Goal: Task Accomplishment & Management: Manage account settings

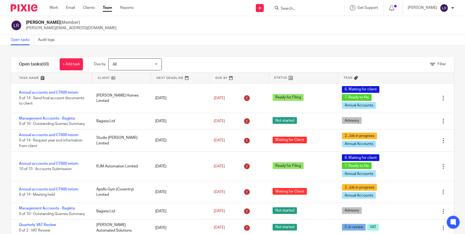
click at [293, 6] on form at bounding box center [308, 8] width 57 height 7
click at [293, 8] on input "Search" at bounding box center [304, 8] width 48 height 5
click button "submit" at bounding box center [0, 0] width 0 height 0
click at [304, 8] on input "big por" at bounding box center [304, 8] width 48 height 5
type input "big pra"
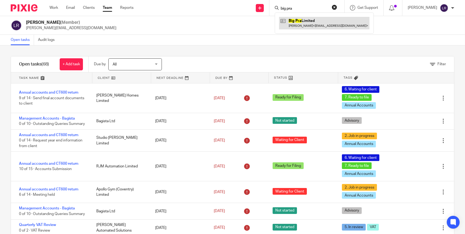
click at [319, 21] on link at bounding box center [324, 23] width 90 height 12
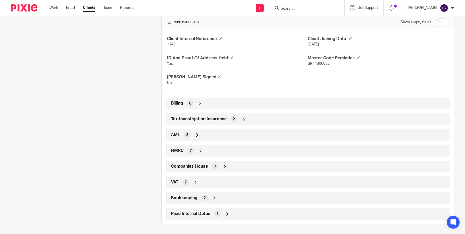
scroll to position [173, 0]
click at [198, 159] on div "Client type Limited Company Address White Oaks, Halfway House, Shrewsbury SY5 9…" at bounding box center [307, 99] width 292 height 240
click at [200, 168] on span "Companies House" at bounding box center [189, 166] width 37 height 6
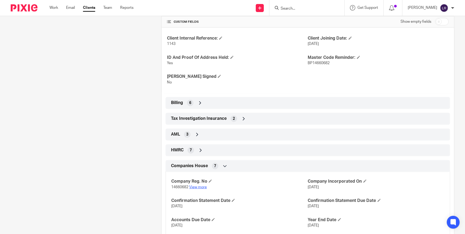
click at [202, 186] on link "View more" at bounding box center [198, 187] width 18 height 4
click at [185, 150] on div "HMRC 7" at bounding box center [307, 150] width 276 height 9
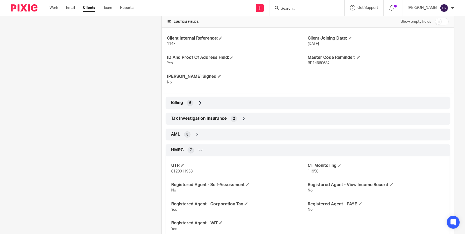
click at [182, 171] on span "8120011958" at bounding box center [181, 171] width 21 height 4
copy span "8120011958"
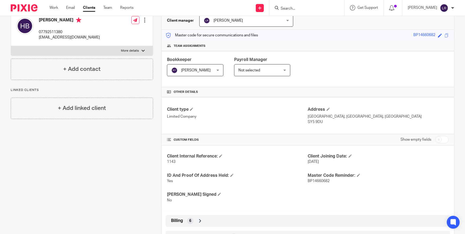
scroll to position [0, 0]
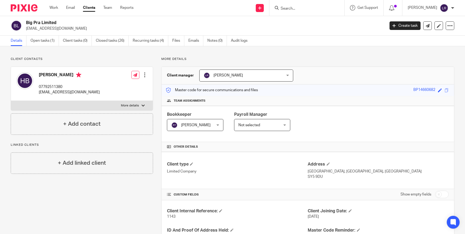
click at [53, 83] on div "Harry Blugher 07792511380 harrykaka@yahoo.com" at bounding box center [69, 83] width 61 height 23
copy p "07792511380"
click at [298, 9] on input "Search" at bounding box center [304, 8] width 48 height 5
click at [293, 9] on input "Search" at bounding box center [304, 8] width 48 height 5
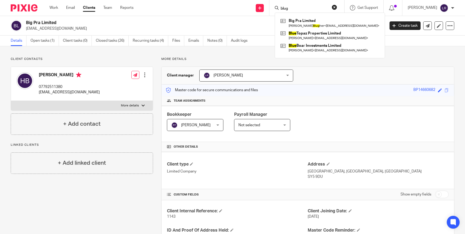
type input "blug"
click at [119, 103] on label "More details" at bounding box center [82, 106] width 142 height 10
click at [11, 101] on input "More details" at bounding box center [11, 100] width 0 height 0
checkbox input "true"
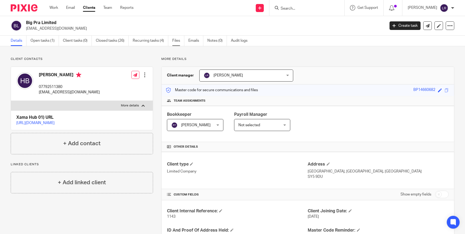
click at [181, 40] on link "Files" at bounding box center [178, 41] width 12 height 10
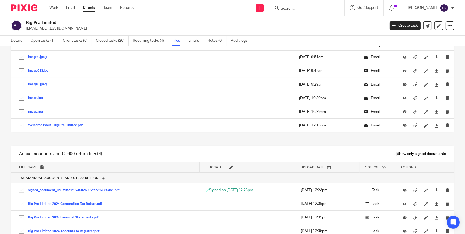
scroll to position [189, 0]
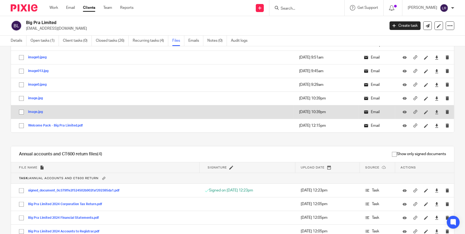
click at [32, 111] on button "image.jpg" at bounding box center [37, 112] width 19 height 4
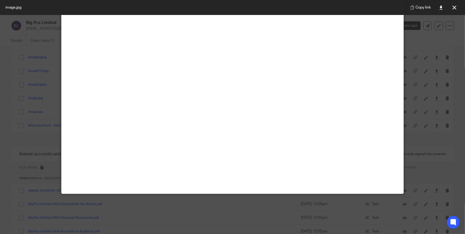
scroll to position [48, 0]
click at [455, 8] on icon at bounding box center [454, 8] width 4 height 4
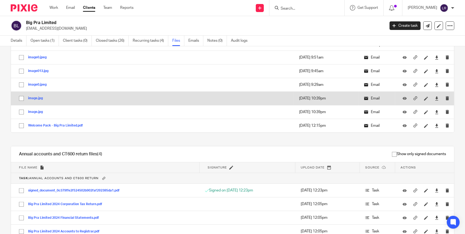
click at [36, 97] on button "image.jpg" at bounding box center [37, 98] width 19 height 4
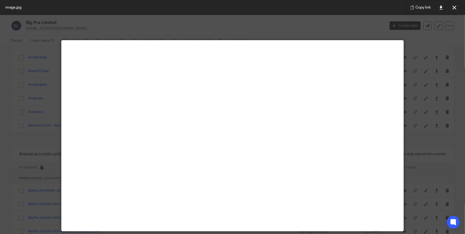
scroll to position [146, 0]
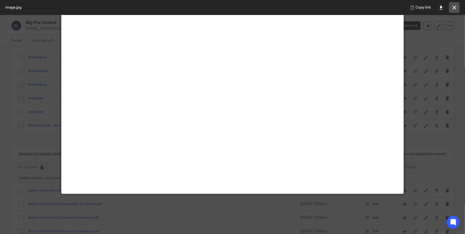
click at [452, 5] on button at bounding box center [453, 7] width 11 height 11
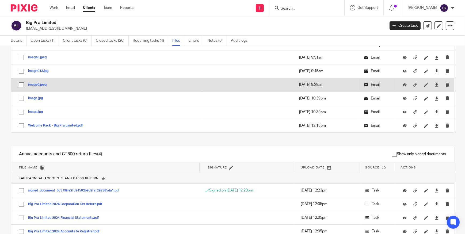
click at [43, 84] on button "image0.jpeg" at bounding box center [39, 85] width 22 height 4
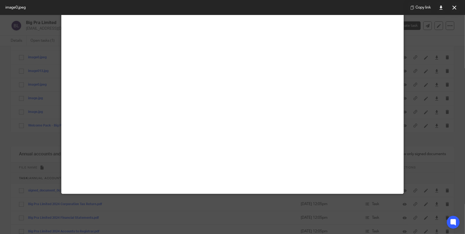
scroll to position [170, 0]
click at [457, 10] on button at bounding box center [453, 7] width 11 height 11
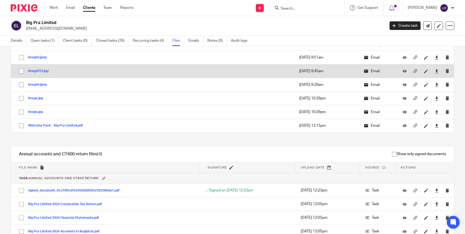
click at [44, 72] on button "image013.jpg" at bounding box center [40, 71] width 24 height 4
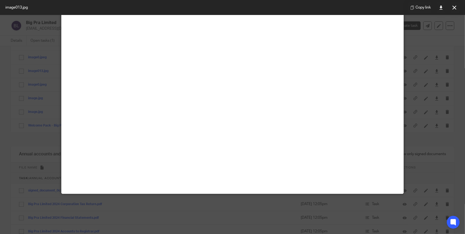
scroll to position [243, 0]
click at [454, 6] on icon at bounding box center [454, 8] width 4 height 4
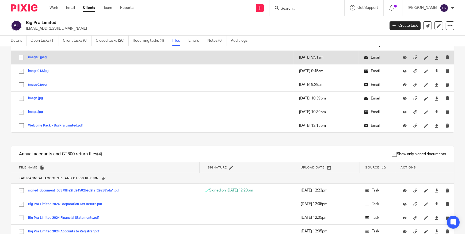
click at [41, 60] on td "image0.jpeg image0 Save" at bounding box center [106, 58] width 191 height 14
click at [38, 58] on button "image0.jpeg" at bounding box center [39, 58] width 22 height 4
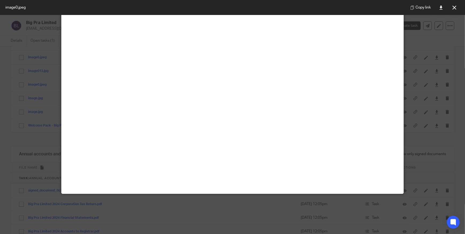
scroll to position [194, 0]
click at [458, 7] on button at bounding box center [453, 7] width 11 height 11
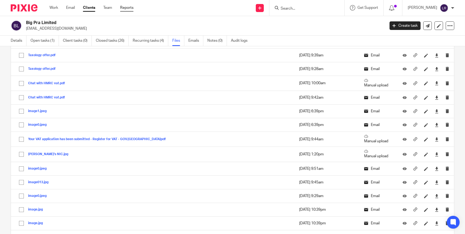
scroll to position [19, 0]
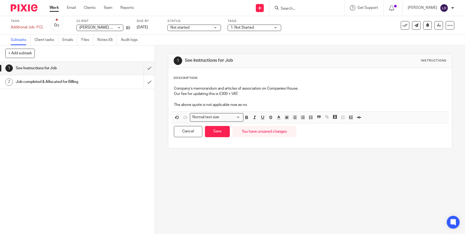
click at [29, 5] on img at bounding box center [24, 7] width 27 height 7
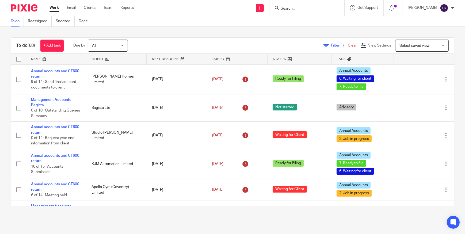
click at [319, 7] on input "Search" at bounding box center [304, 8] width 48 height 5
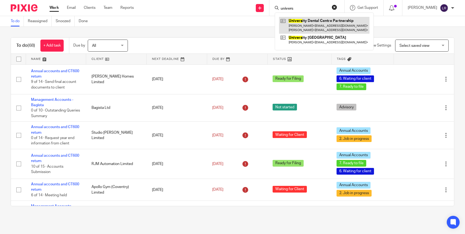
type input "univers"
click at [287, 21] on link at bounding box center [324, 25] width 90 height 17
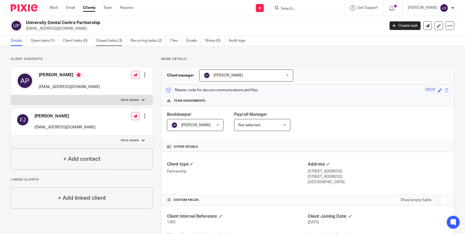
click at [103, 42] on link "Closed tasks (3)" at bounding box center [111, 41] width 31 height 10
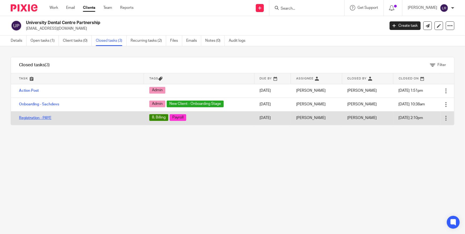
click at [41, 118] on link "Registration - PAYE" at bounding box center [35, 118] width 32 height 4
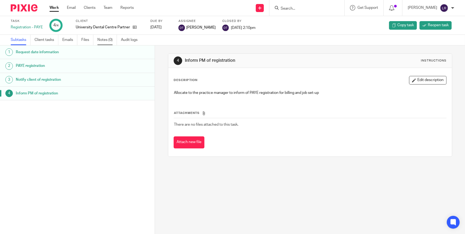
click at [104, 38] on link "Notes (0)" at bounding box center [107, 40] width 20 height 10
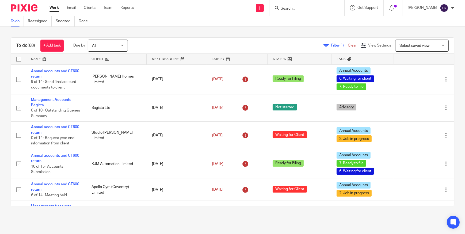
click at [288, 7] on input "Search" at bounding box center [304, 8] width 48 height 5
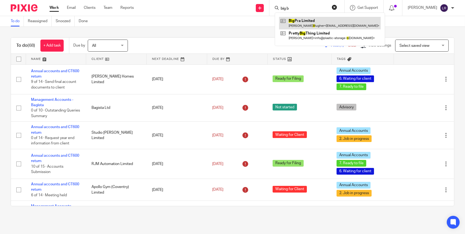
type input "big b"
click at [300, 24] on link at bounding box center [330, 23] width 102 height 12
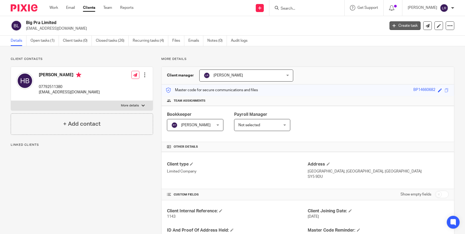
click at [392, 25] on link "Create task" at bounding box center [404, 25] width 31 height 9
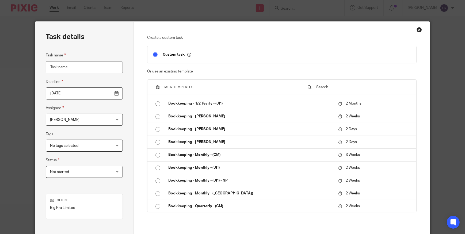
scroll to position [121, 0]
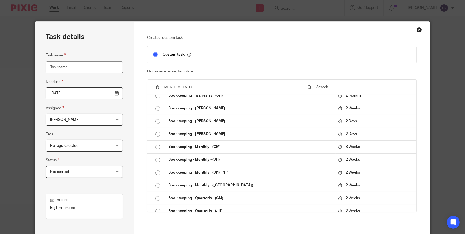
click at [244, 39] on p "Create a custom task" at bounding box center [281, 37] width 269 height 5
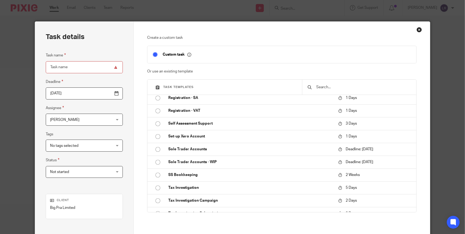
scroll to position [858, 0]
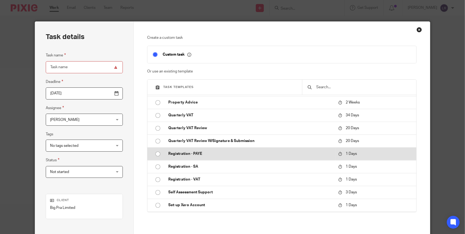
click at [200, 153] on p "Registration - PAYE" at bounding box center [250, 153] width 164 height 5
type input "2025-08-23"
type input "Registration - PAYE"
checkbox input "false"
radio input "true"
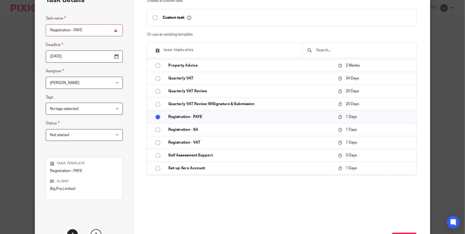
scroll to position [82, 0]
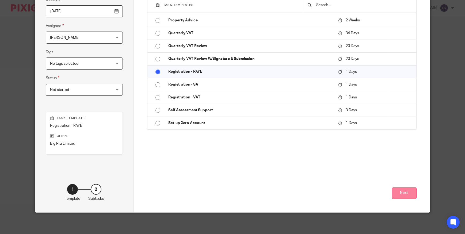
click at [403, 195] on button "Next" at bounding box center [404, 192] width 25 height 11
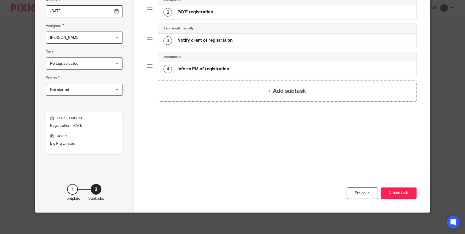
scroll to position [0, 0]
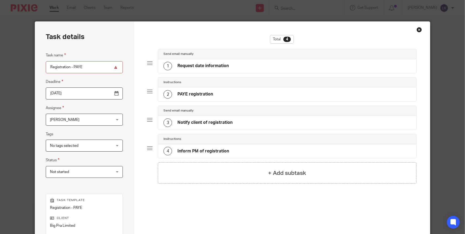
click at [78, 147] on span "No tags selected" at bounding box center [79, 145] width 58 height 11
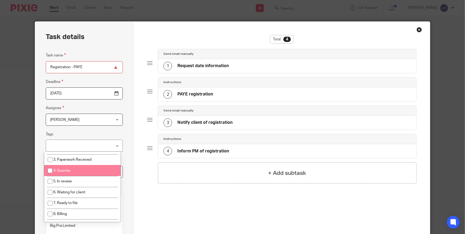
scroll to position [73, 0]
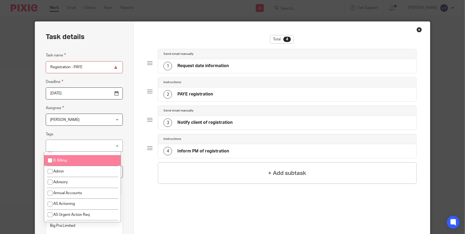
click at [69, 158] on li "8. Billing" at bounding box center [82, 160] width 76 height 11
checkbox input "true"
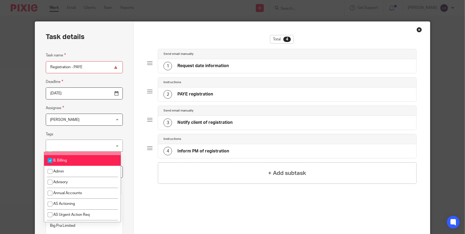
click at [98, 134] on fieldset "Tags 8. Billing 1. Not Started 2. Job in progress 3. Paperwork Received 4. Quer…" at bounding box center [84, 141] width 77 height 21
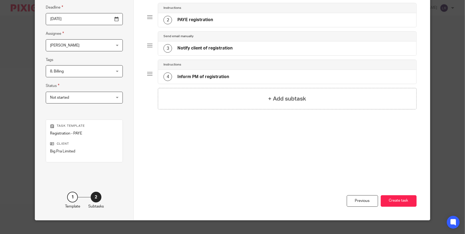
scroll to position [82, 0]
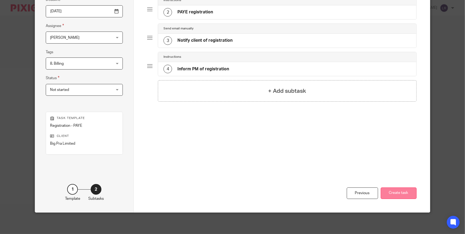
click at [405, 191] on button "Create task" at bounding box center [398, 192] width 36 height 11
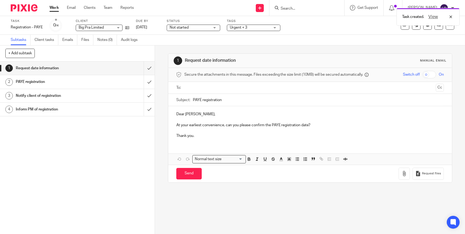
click at [178, 28] on span "Not started" at bounding box center [178, 28] width 19 height 4
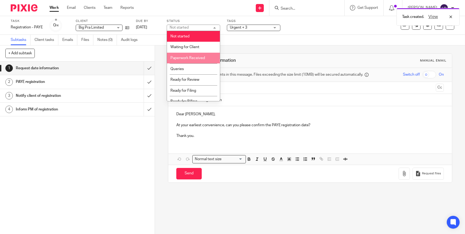
scroll to position [5, 0]
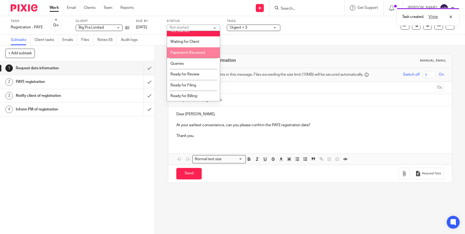
click at [164, 161] on div "1 Request date information Manual email Secure the attachments in this message.…" at bounding box center [310, 139] width 310 height 188
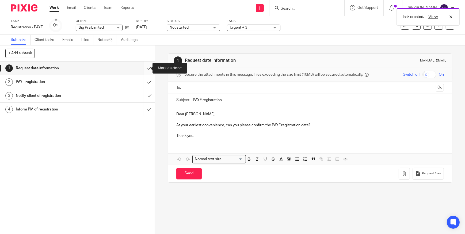
click at [144, 67] on input "submit" at bounding box center [77, 67] width 154 height 13
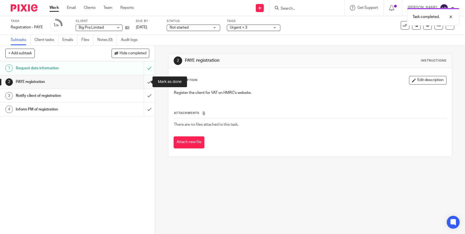
click at [142, 83] on input "submit" at bounding box center [77, 81] width 154 height 13
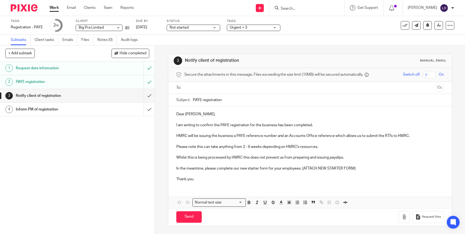
click at [216, 86] on input "text" at bounding box center [309, 88] width 247 height 6
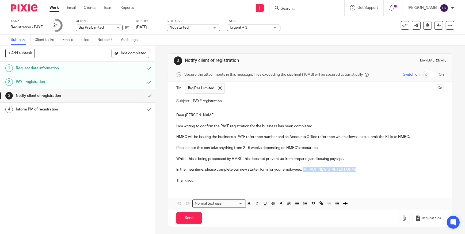
drag, startPoint x: 362, startPoint y: 168, endPoint x: 301, endPoint y: 171, distance: 60.5
click at [301, 171] on p "In the meantime, please complete our new starter form for your employees. [ATTA…" at bounding box center [309, 169] width 267 height 5
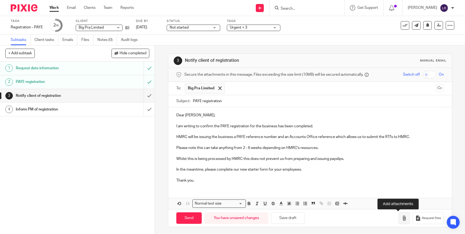
click at [401, 218] on icon "button" at bounding box center [403, 217] width 5 height 5
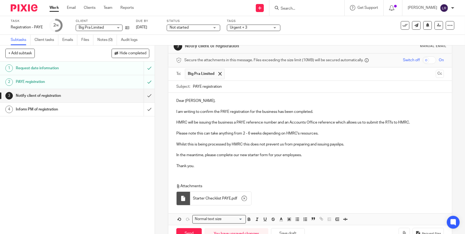
scroll to position [7, 0]
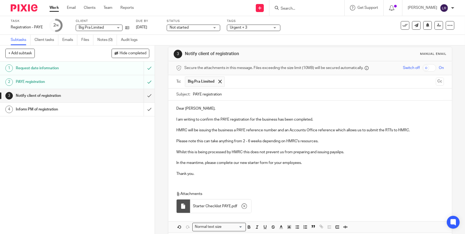
click at [205, 207] on span "Starter Checklist PAYE" at bounding box center [212, 205] width 38 height 5
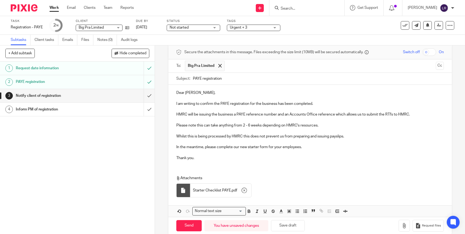
scroll to position [31, 0]
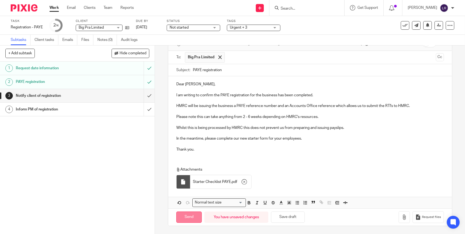
click at [181, 215] on input "Send" at bounding box center [188, 216] width 25 height 11
type input "Sent"
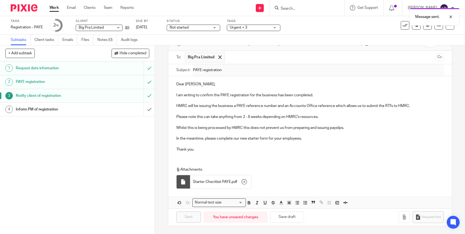
click at [29, 109] on h1 "Inform PM of registration" at bounding box center [57, 109] width 82 height 8
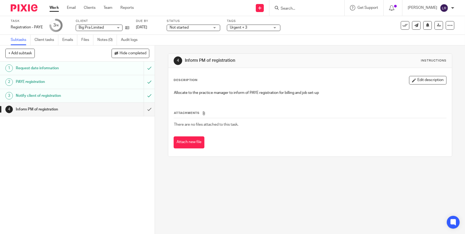
click at [203, 26] on span "Not started" at bounding box center [189, 28] width 40 height 6
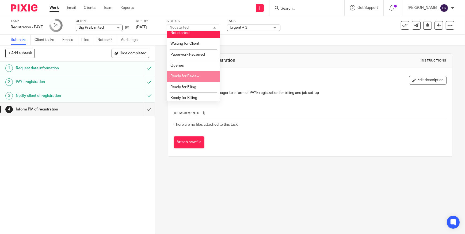
scroll to position [5, 0]
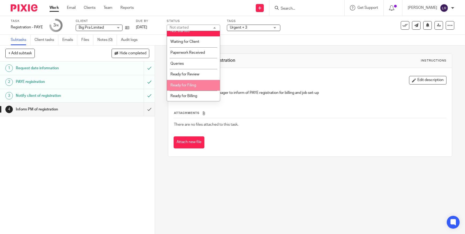
click at [198, 96] on li "Ready for Billing" at bounding box center [193, 96] width 53 height 11
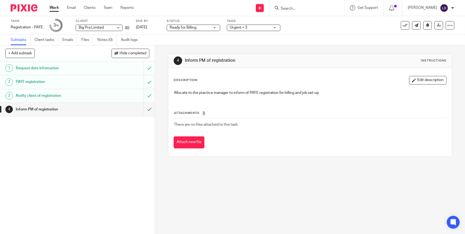
click at [241, 27] on span "Urgent + 3" at bounding box center [238, 28] width 17 height 4
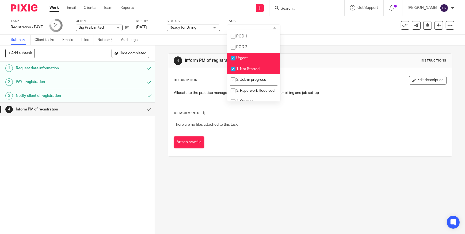
click at [260, 59] on li "Urgent" at bounding box center [253, 58] width 53 height 11
checkbox input "false"
click at [245, 73] on li "1. Not Started" at bounding box center [253, 68] width 53 height 11
checkbox input "false"
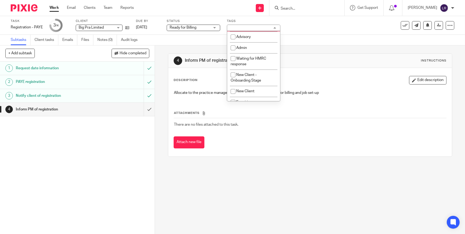
scroll to position [254, 0]
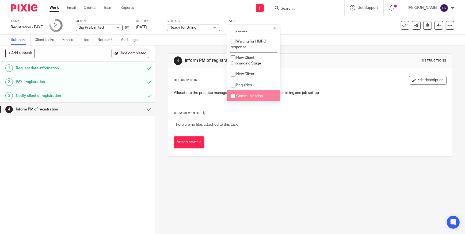
click at [280, 142] on div "Attach new file" at bounding box center [309, 142] width 273 height 12
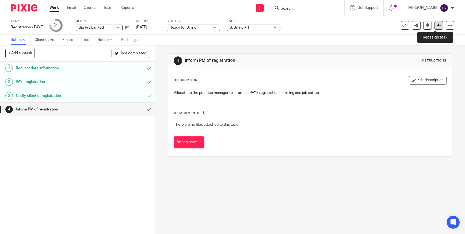
click at [436, 24] on icon at bounding box center [438, 25] width 4 height 4
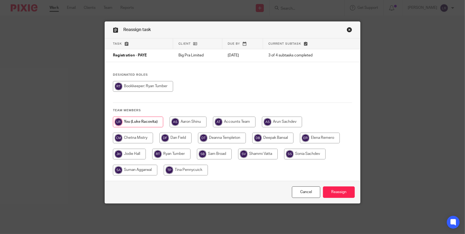
click at [224, 136] on input "radio" at bounding box center [222, 138] width 48 height 11
radio input "true"
click at [332, 195] on input "Reassign" at bounding box center [339, 191] width 32 height 11
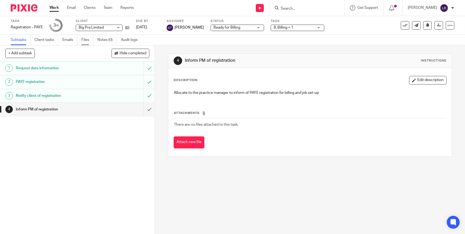
click at [90, 39] on link "Files" at bounding box center [87, 40] width 12 height 10
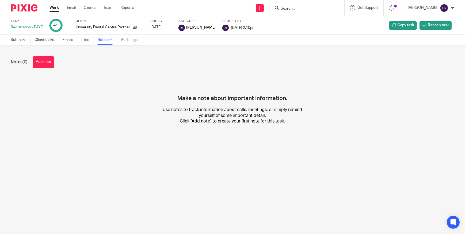
click at [42, 60] on button "Add note" at bounding box center [43, 62] width 21 height 12
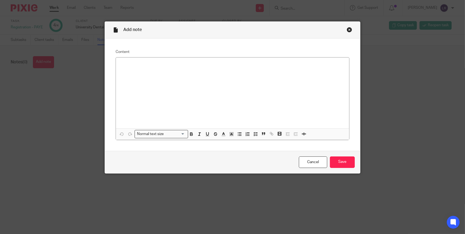
click at [346, 31] on div "Close this dialog window" at bounding box center [348, 29] width 5 height 5
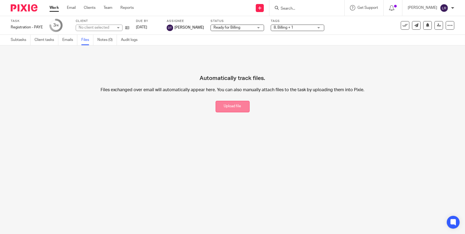
click at [231, 109] on button "Upload file" at bounding box center [232, 106] width 34 height 11
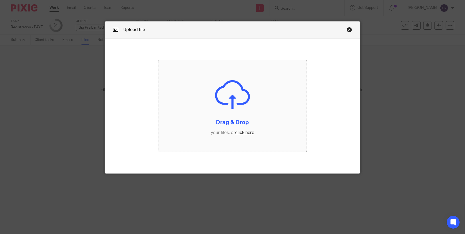
click at [235, 129] on input "file" at bounding box center [232, 106] width 148 height 92
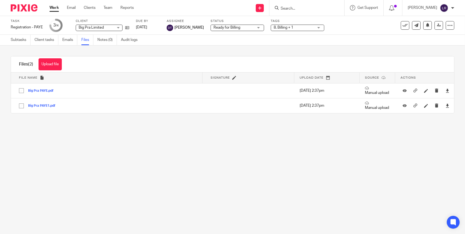
click at [25, 8] on img at bounding box center [24, 7] width 27 height 7
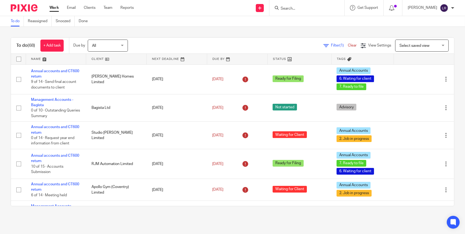
click at [104, 44] on span "All" at bounding box center [106, 45] width 28 height 11
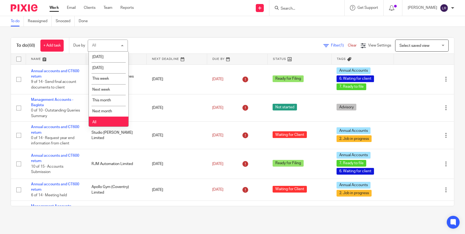
click at [115, 121] on li "All" at bounding box center [109, 122] width 40 height 11
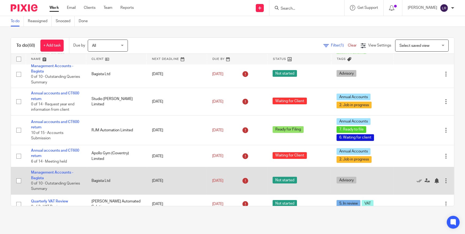
scroll to position [97, 0]
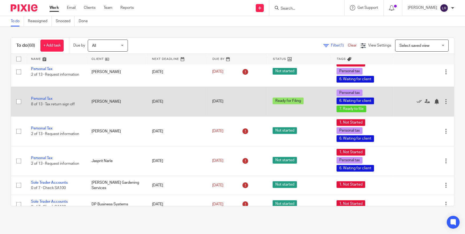
scroll to position [729, 0]
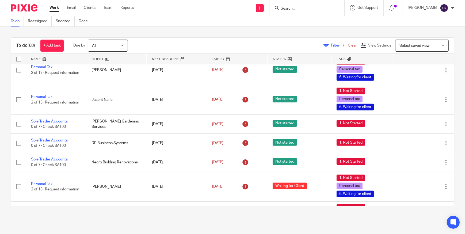
click at [291, 9] on input "Search" at bounding box center [304, 8] width 48 height 5
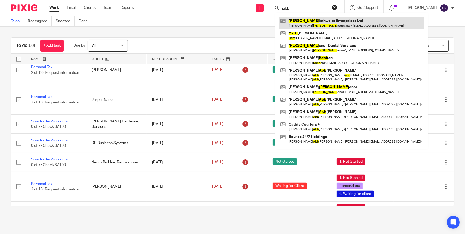
type input "habb"
click at [309, 26] on link at bounding box center [351, 23] width 145 height 12
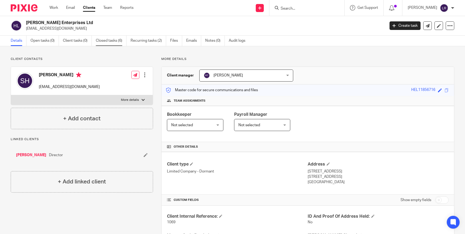
click at [111, 41] on link "Closed tasks (6)" at bounding box center [111, 41] width 31 height 10
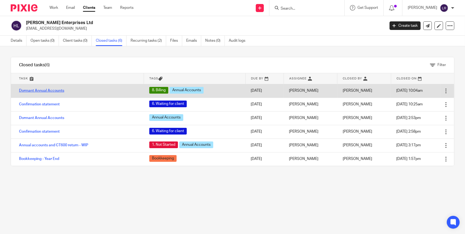
click at [51, 89] on link "Dormant Annual Accounts" at bounding box center [41, 91] width 45 height 4
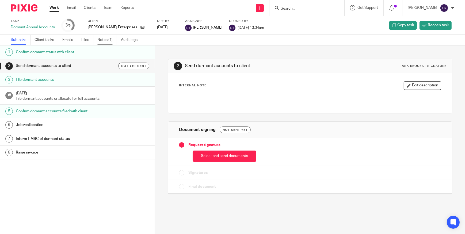
click at [110, 39] on link "Notes (1)" at bounding box center [107, 40] width 20 height 10
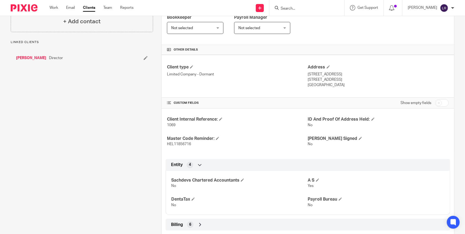
scroll to position [170, 0]
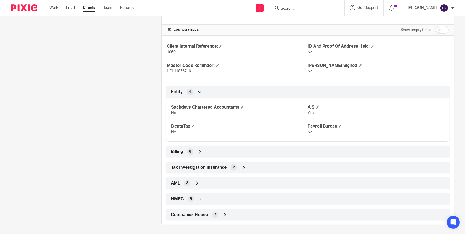
click at [195, 154] on div "Billing 6" at bounding box center [307, 151] width 276 height 9
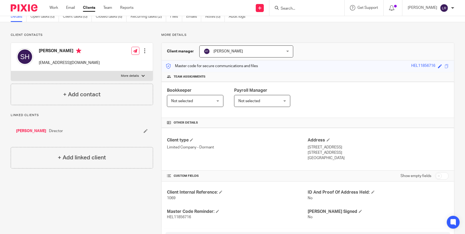
scroll to position [0, 0]
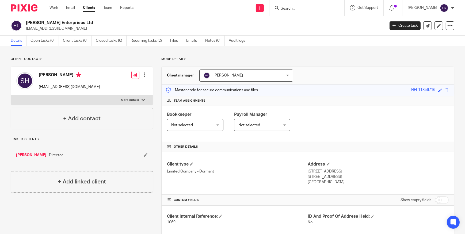
click at [25, 5] on img at bounding box center [24, 7] width 27 height 7
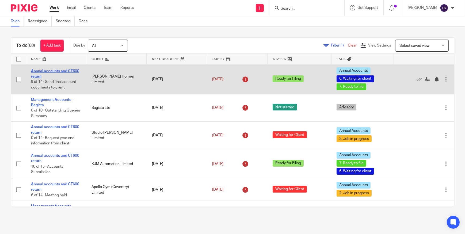
click at [45, 71] on link "Annual accounts and CT600 return" at bounding box center [55, 73] width 48 height 9
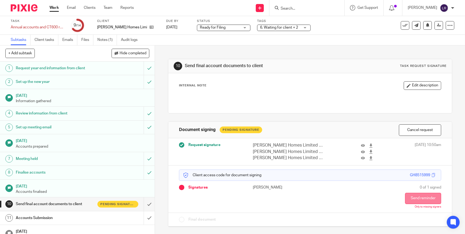
click at [410, 200] on button "Send reminder" at bounding box center [423, 198] width 36 height 11
